Goal: Task Accomplishment & Management: Use online tool/utility

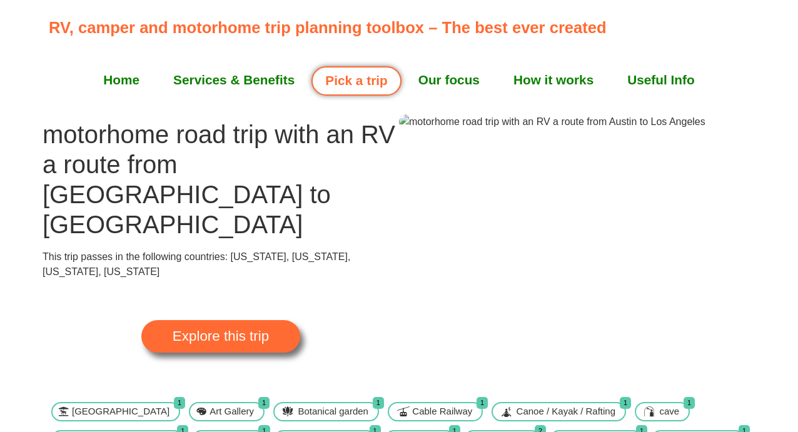
click at [268, 330] on span "Explore this trip" at bounding box center [221, 337] width 96 height 14
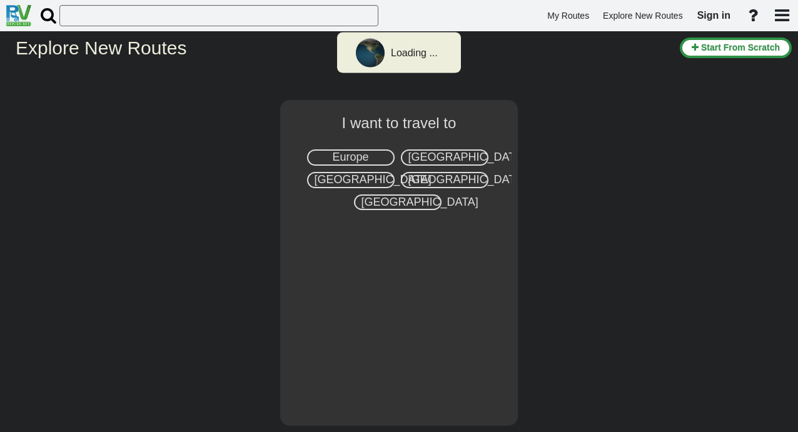
select select "number:2"
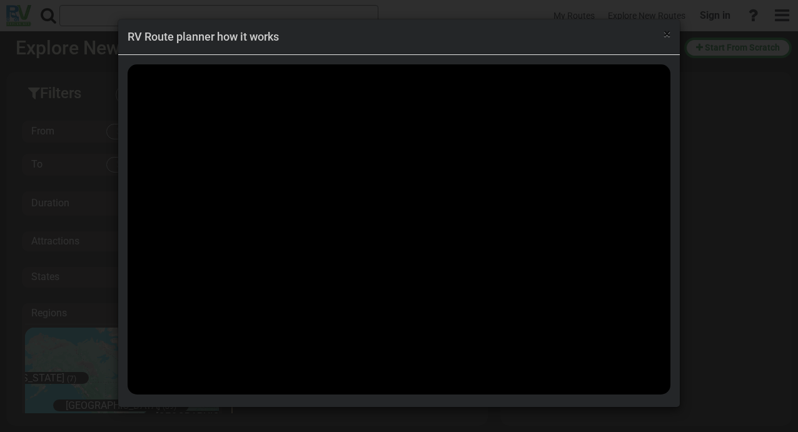
click at [669, 34] on span "×" at bounding box center [667, 33] width 7 height 15
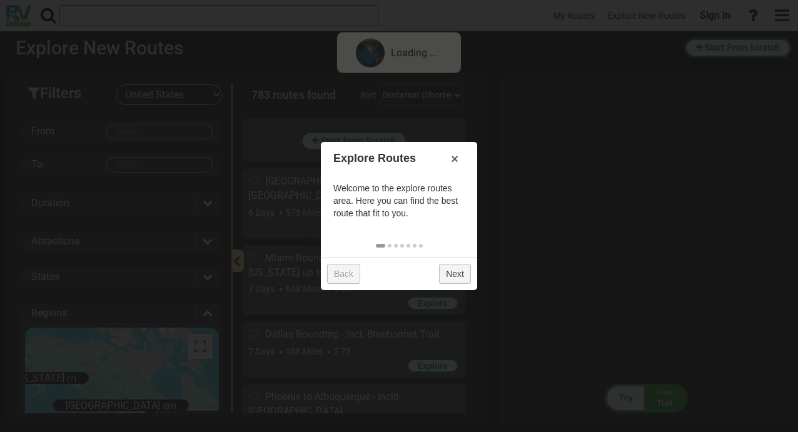
click at [93, 234] on div "× RV Route planner how it works" at bounding box center [399, 216] width 798 height 432
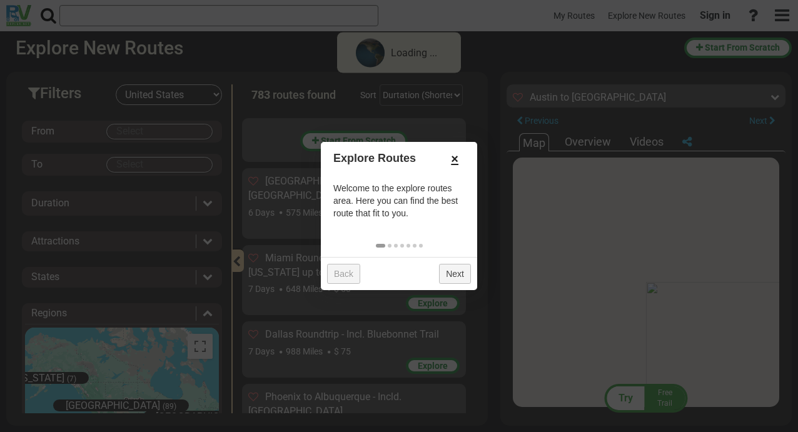
click at [456, 160] on link "×" at bounding box center [455, 158] width 20 height 21
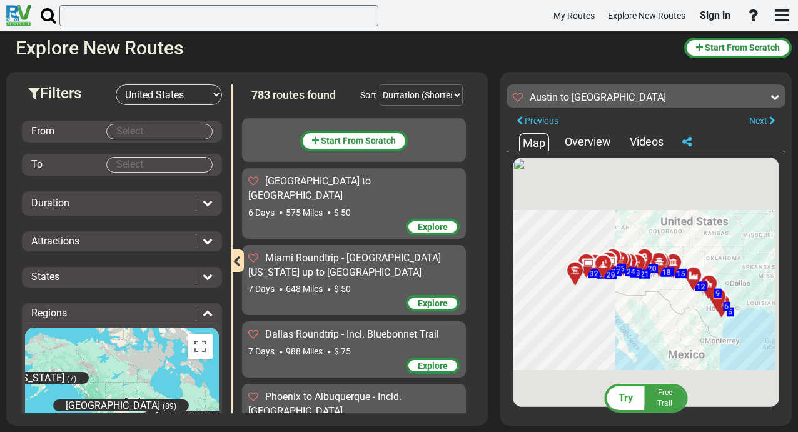
scroll to position [18388, 0]
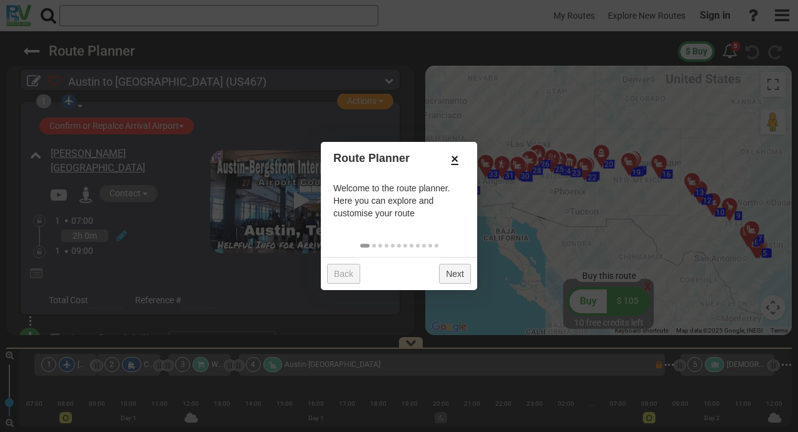
click at [455, 161] on link "×" at bounding box center [455, 158] width 20 height 21
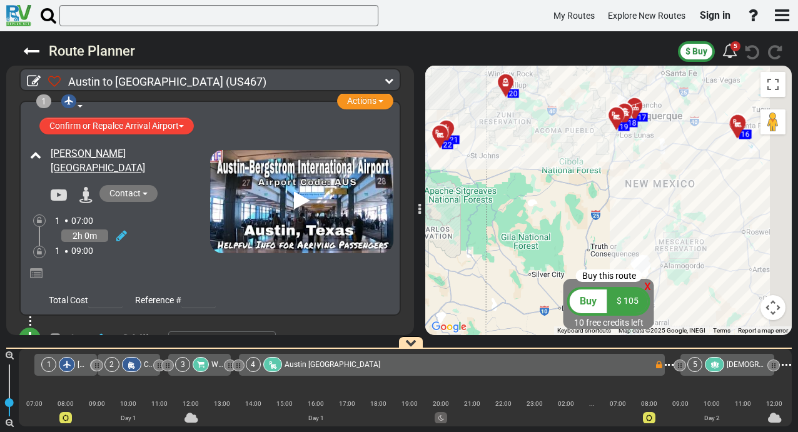
drag, startPoint x: 604, startPoint y: 218, endPoint x: 506, endPoint y: 280, distance: 115.6
click at [514, 271] on div "To activate drag with keyboard, press Alt + Enter. Once in keyboard drag state,…" at bounding box center [608, 201] width 367 height 270
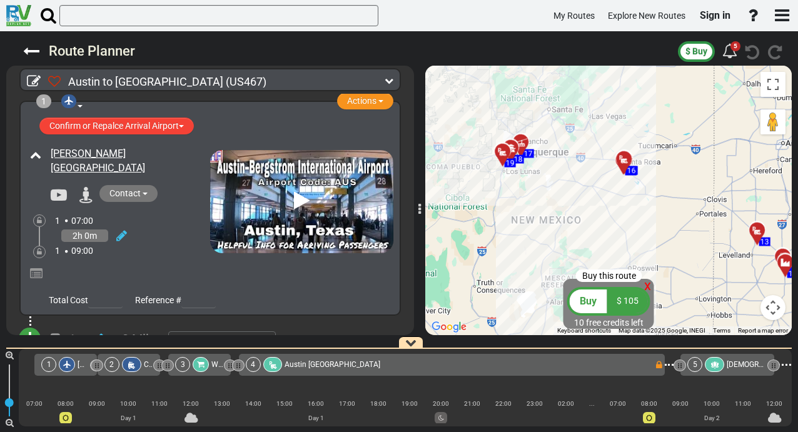
drag, startPoint x: 576, startPoint y: 228, endPoint x: 462, endPoint y: 217, distance: 113.9
click at [462, 217] on div "To activate drag with keyboard, press Alt + Enter. Once in keyboard drag state,…" at bounding box center [608, 201] width 367 height 270
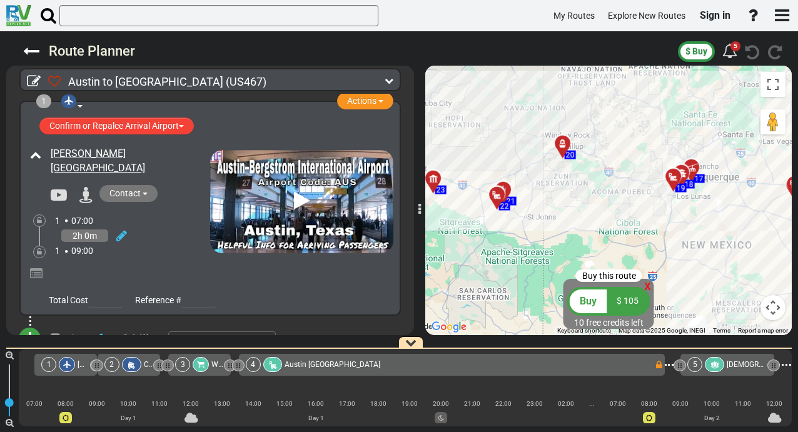
drag, startPoint x: 568, startPoint y: 230, endPoint x: 798, endPoint y: 269, distance: 232.9
click at [798, 269] on html "My Routes Explore New Routes Sign in ×" at bounding box center [399, 216] width 798 height 432
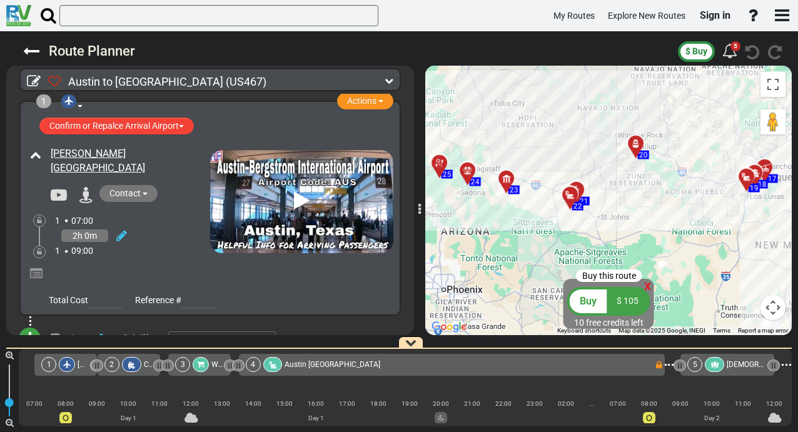
drag, startPoint x: 502, startPoint y: 229, endPoint x: 636, endPoint y: 233, distance: 133.4
click at [635, 233] on div "To activate drag with keyboard, press Alt + Enter. Once in keyboard drag state,…" at bounding box center [608, 201] width 367 height 270
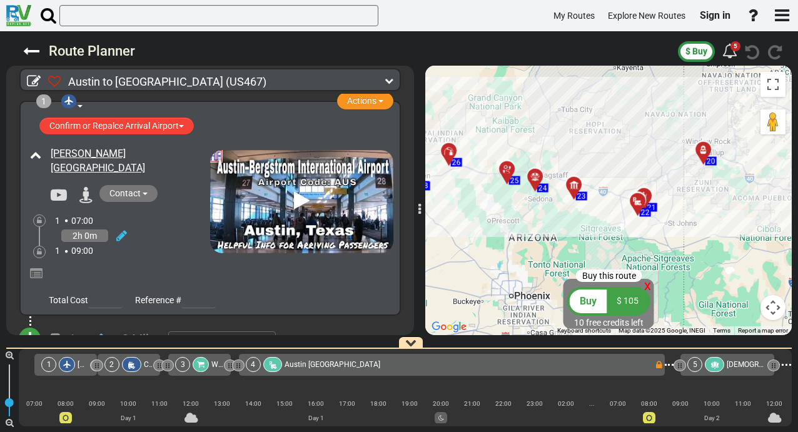
click at [636, 233] on div "To activate drag with keyboard, press Alt + Enter. Once in keyboard drag state,…" at bounding box center [608, 201] width 367 height 270
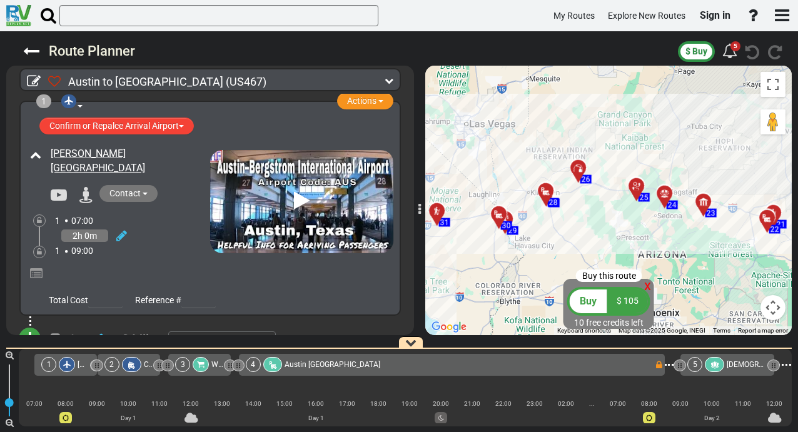
drag, startPoint x: 509, startPoint y: 207, endPoint x: 641, endPoint y: 224, distance: 132.5
click at [641, 224] on div "To activate drag with keyboard, press Alt + Enter. Once in keyboard drag state,…" at bounding box center [608, 201] width 367 height 270
click at [579, 168] on div at bounding box center [583, 172] width 21 height 19
